Goal: Task Accomplishment & Management: Complete application form

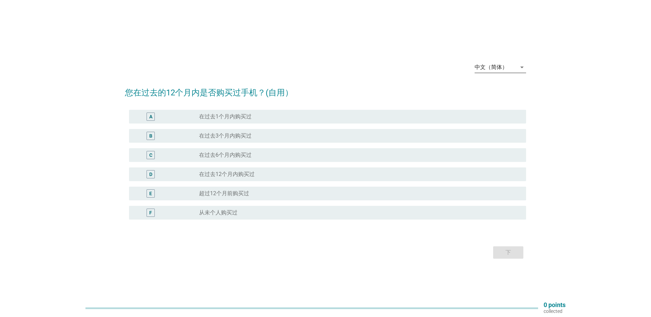
click at [507, 65] on div "中文（简体）" at bounding box center [491, 67] width 33 height 6
click at [498, 75] on div "English" at bounding box center [500, 73] width 40 height 8
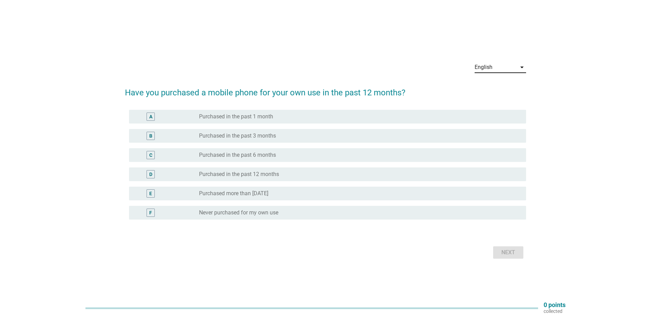
drag, startPoint x: 288, startPoint y: 195, endPoint x: 302, endPoint y: 193, distance: 14.9
click at [268, 195] on label "Purchased more than [DATE]" at bounding box center [233, 193] width 69 height 7
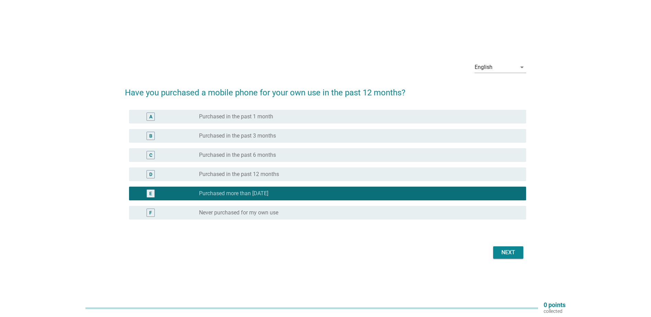
click at [514, 253] on div "Next" at bounding box center [508, 252] width 19 height 8
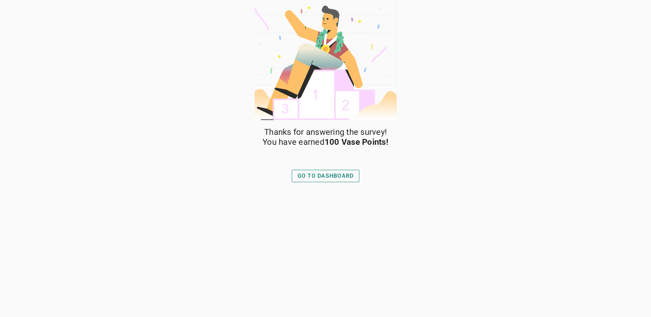
click at [343, 176] on div "GO TO DASHBOARD" at bounding box center [325, 176] width 56 height 8
